Goal: Task Accomplishment & Management: Use online tool/utility

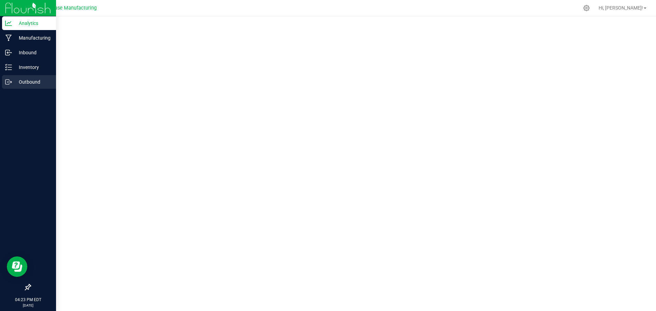
click at [31, 80] on p "Outbound" at bounding box center [32, 82] width 41 height 8
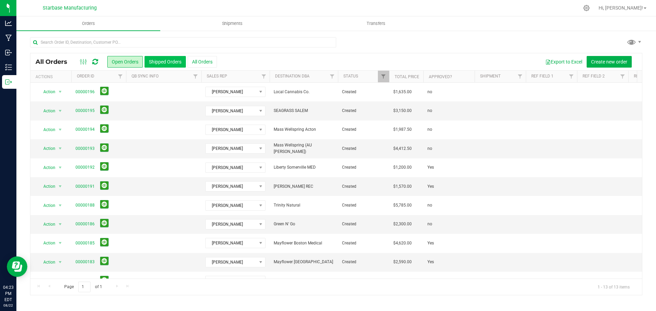
click at [165, 60] on button "Shipped Orders" at bounding box center [165, 62] width 41 height 12
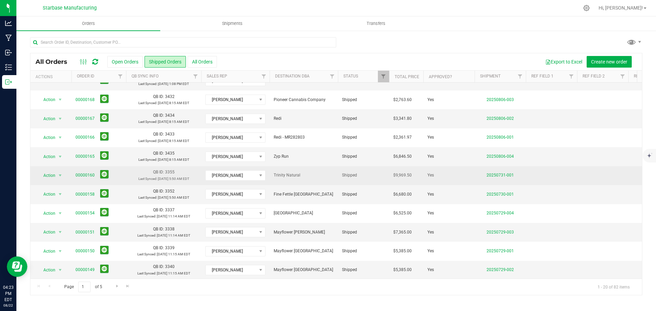
scroll to position [187, 0]
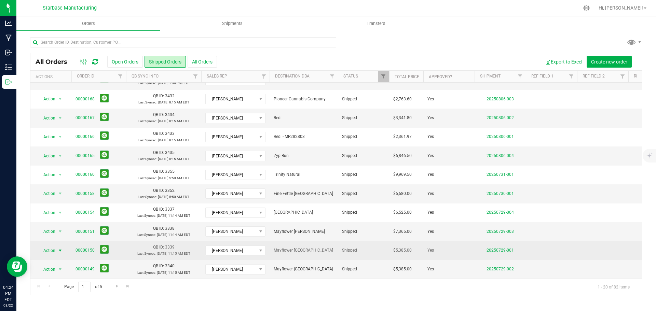
click at [61, 248] on span "select" at bounding box center [59, 250] width 5 height 5
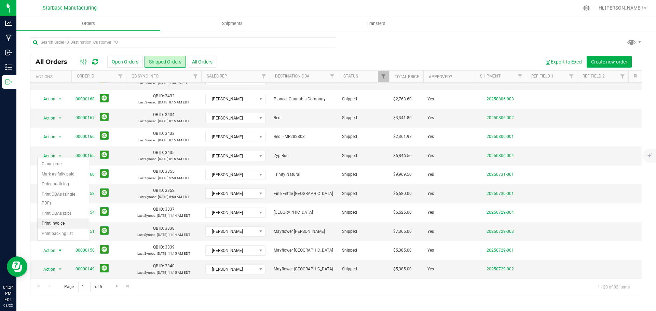
click at [55, 225] on li "Print invoice" at bounding box center [63, 224] width 51 height 10
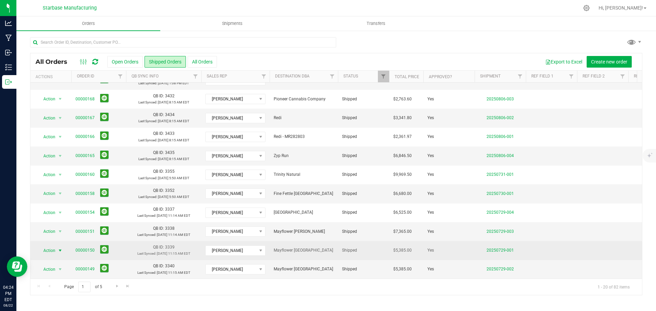
click at [59, 248] on span "select" at bounding box center [59, 250] width 5 height 5
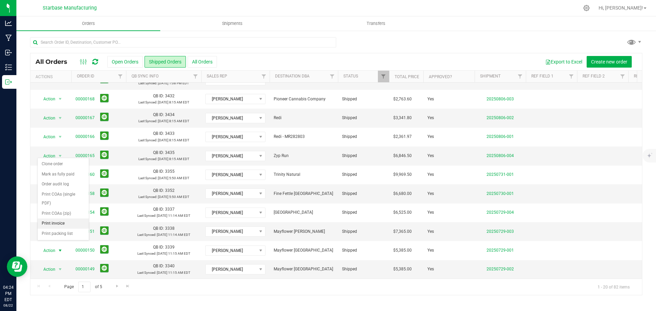
click at [50, 223] on li "Print invoice" at bounding box center [63, 224] width 51 height 10
click at [59, 230] on span "select" at bounding box center [60, 232] width 9 height 10
click at [57, 204] on li "Print invoice" at bounding box center [63, 205] width 51 height 10
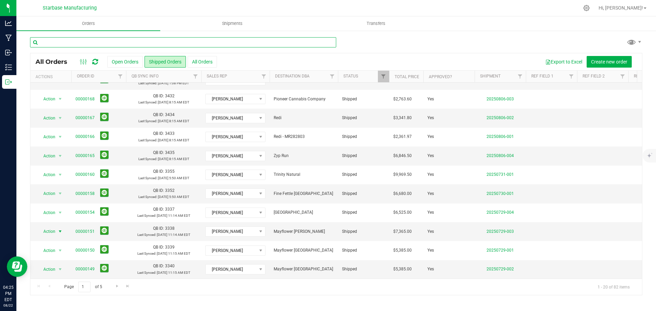
click at [108, 43] on input "text" at bounding box center [183, 42] width 306 height 10
type input "49"
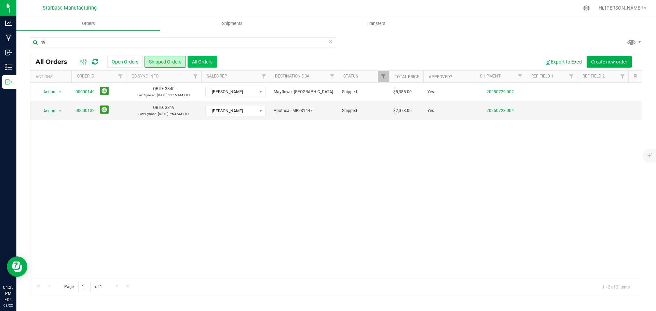
click at [199, 65] on button "All Orders" at bounding box center [202, 62] width 29 height 12
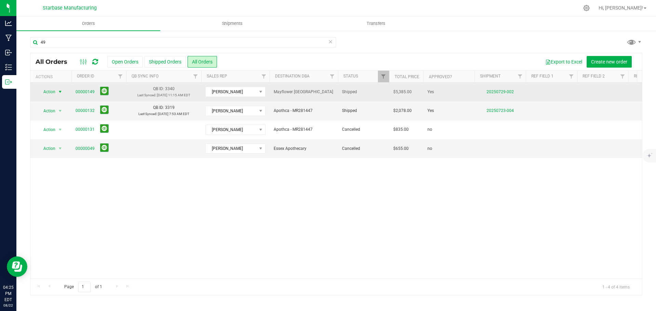
click at [59, 91] on span "select" at bounding box center [59, 91] width 5 height 5
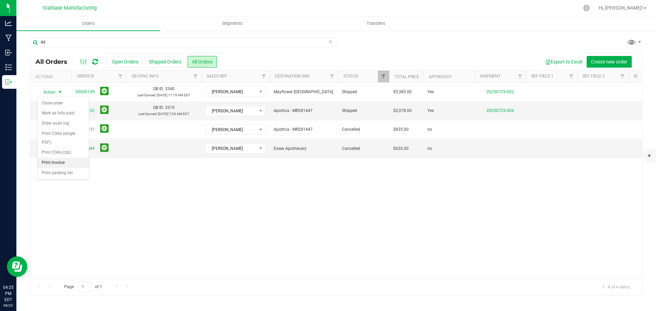
click at [59, 162] on li "Print invoice" at bounding box center [63, 163] width 51 height 10
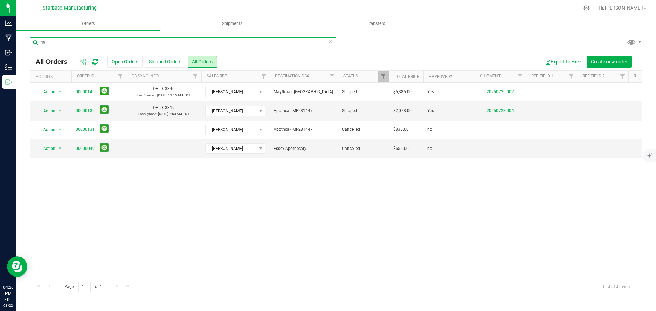
drag, startPoint x: 62, startPoint y: 44, endPoint x: 27, endPoint y: 43, distance: 35.2
click at [27, 43] on div "49 All Orders Open Orders Shipped Orders All Orders Export to Excel Create new …" at bounding box center [335, 166] width 639 height 272
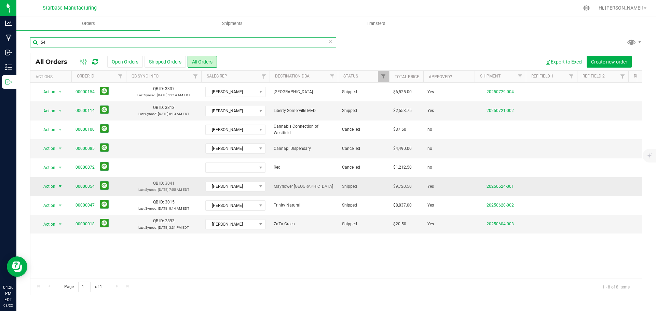
type input "54"
click at [62, 186] on span "select" at bounding box center [59, 186] width 5 height 5
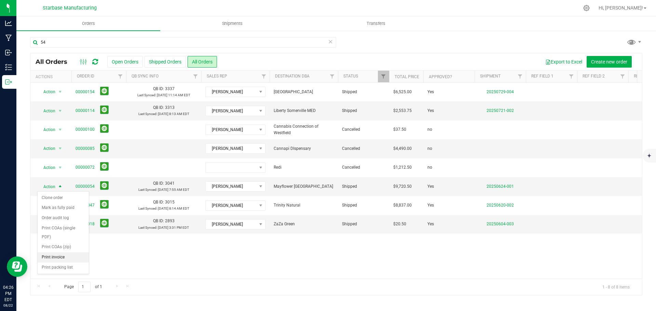
click at [51, 258] on li "Print invoice" at bounding box center [63, 257] width 51 height 10
